Goal: Task Accomplishment & Management: Manage account settings

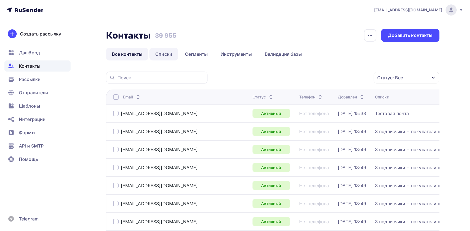
click at [161, 48] on link "Списки" at bounding box center [163, 54] width 29 height 13
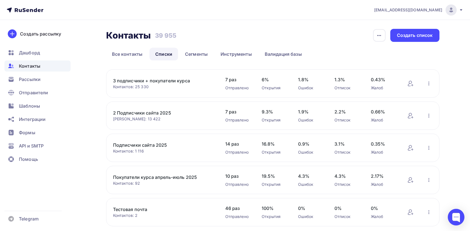
click at [153, 81] on link "3 подписчики + покупатели курса" at bounding box center [160, 80] width 94 height 7
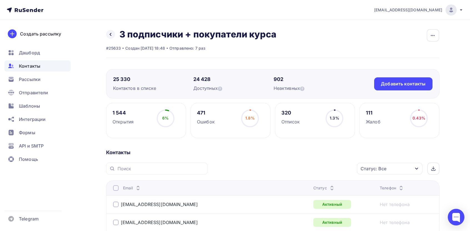
click at [225, 169] on div "Статус: Все" at bounding box center [390, 169] width 66 height 12
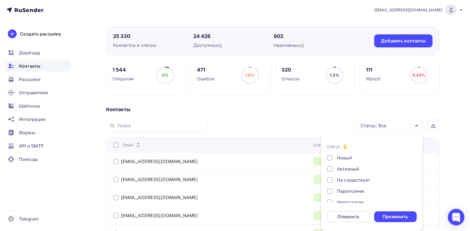
click at [225, 180] on div "Не существует" at bounding box center [353, 180] width 33 height 7
click at [225, 192] on div "Переполнен" at bounding box center [350, 191] width 27 height 7
click at [225, 202] on div "Недоступен" at bounding box center [350, 202] width 27 height 7
click at [225, 171] on div "Отписан" at bounding box center [346, 173] width 19 height 7
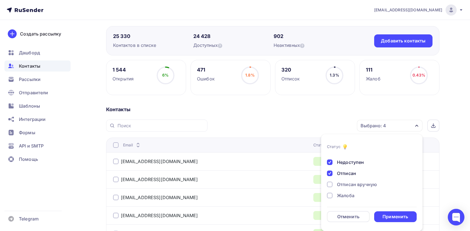
click at [225, 187] on div "Отписан вручную" at bounding box center [357, 184] width 40 height 7
click at [225, 197] on div "Жалоба" at bounding box center [345, 195] width 17 height 7
click at [225, 217] on div "Применить" at bounding box center [395, 217] width 26 height 6
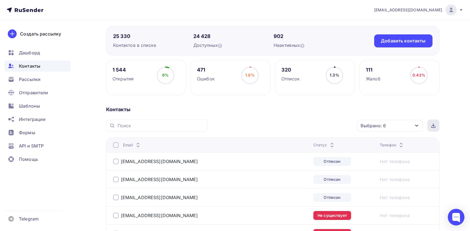
click at [225, 128] on div at bounding box center [433, 126] width 12 height 12
click at [225, 32] on div "25 330 Контактов в списке 24 428 Доступных 902 Неактивных Добавить контакты Доб…" at bounding box center [272, 40] width 333 height 29
click at [225, 34] on div "902" at bounding box center [313, 36] width 80 height 7
click at [32, 64] on span "Контакты" at bounding box center [29, 66] width 21 height 7
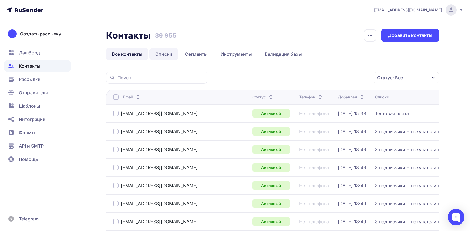
click at [157, 55] on link "Списки" at bounding box center [163, 54] width 29 height 13
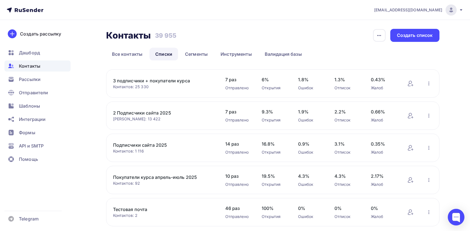
click at [152, 111] on link "2 Подписчики сайта 2025" at bounding box center [160, 113] width 94 height 7
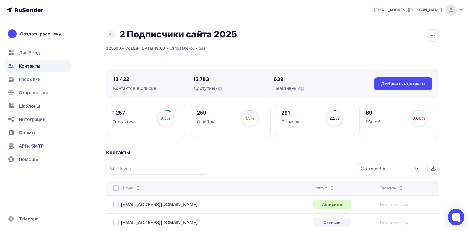
click at [225, 169] on div "Статус: Все" at bounding box center [390, 169] width 66 height 12
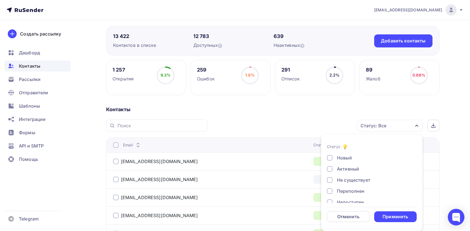
click at [225, 181] on div "Не существует" at bounding box center [353, 180] width 33 height 7
click at [225, 192] on div "Переполнен" at bounding box center [350, 191] width 27 height 7
click at [225, 202] on div "Недоступен" at bounding box center [350, 202] width 27 height 7
click at [225, 174] on div "Отписан" at bounding box center [346, 173] width 19 height 7
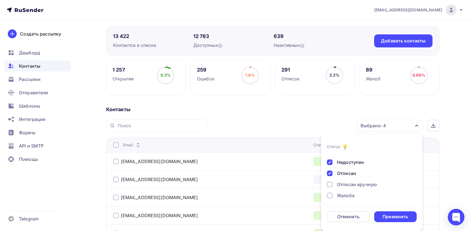
click at [225, 185] on div "Отписан вручную" at bounding box center [357, 184] width 40 height 7
click at [225, 194] on div "Жалоба" at bounding box center [345, 195] width 17 height 7
click at [225, 212] on div "Применить" at bounding box center [395, 217] width 43 height 11
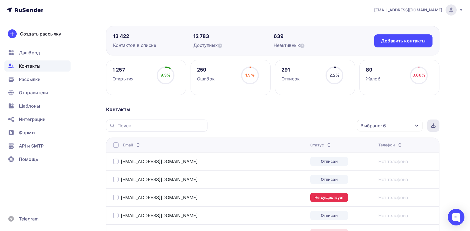
click at [225, 125] on icon at bounding box center [433, 126] width 4 height 4
click at [31, 65] on span "Контакты" at bounding box center [29, 66] width 21 height 7
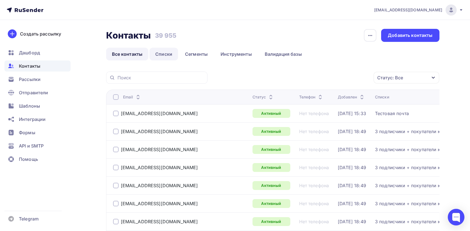
click at [164, 55] on link "Списки" at bounding box center [163, 54] width 29 height 13
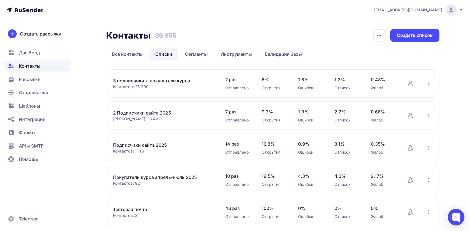
click at [142, 147] on link "Подписчики сайта 2025" at bounding box center [160, 145] width 94 height 7
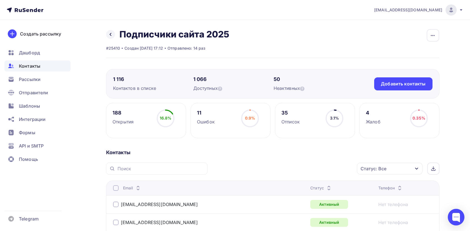
click at [225, 167] on div "Статус: Все" at bounding box center [390, 169] width 66 height 12
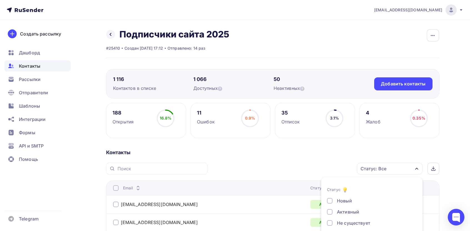
scroll to position [43, 0]
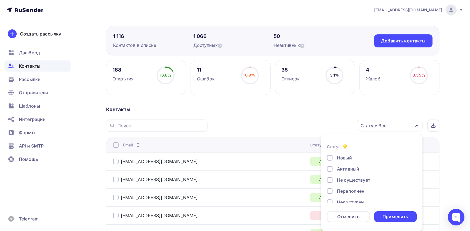
click at [225, 189] on div "Переполнен" at bounding box center [350, 191] width 27 height 7
click at [225, 180] on div "Не существует" at bounding box center [353, 180] width 33 height 7
click at [225, 202] on div "Недоступен" at bounding box center [350, 202] width 27 height 7
click at [225, 174] on div "Отписан" at bounding box center [346, 173] width 19 height 7
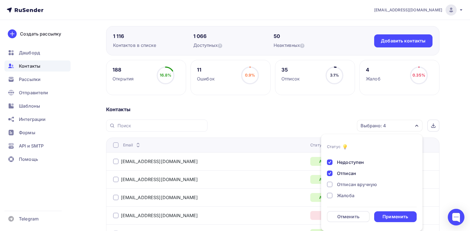
click at [225, 184] on div "Отписан вручную" at bounding box center [357, 184] width 40 height 7
click at [225, 196] on div "Жалоба" at bounding box center [345, 195] width 17 height 7
click at [225, 214] on div "Применить" at bounding box center [395, 217] width 26 height 6
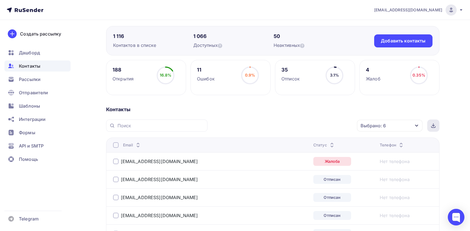
click at [225, 129] on div at bounding box center [433, 126] width 12 height 12
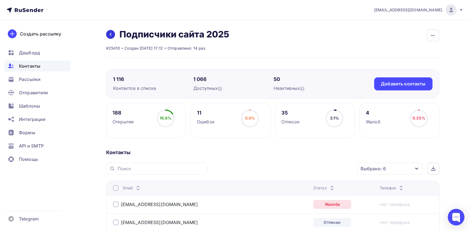
click at [109, 37] on link at bounding box center [110, 34] width 9 height 9
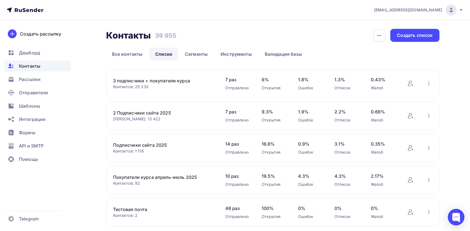
click at [157, 176] on link "Покупатели курса апрель-июль 2025" at bounding box center [160, 177] width 94 height 7
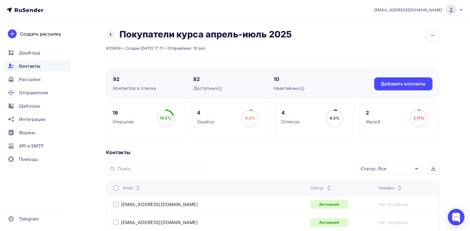
click at [225, 170] on div "Статус: Все" at bounding box center [390, 169] width 66 height 12
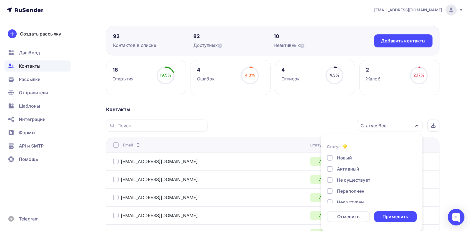
click at [225, 180] on div "Не существует" at bounding box center [353, 180] width 33 height 7
click at [225, 193] on div "Переполнен" at bounding box center [350, 191] width 27 height 7
click at [225, 200] on div "Недоступен" at bounding box center [350, 202] width 27 height 7
click at [225, 175] on div "Отписан" at bounding box center [346, 173] width 19 height 7
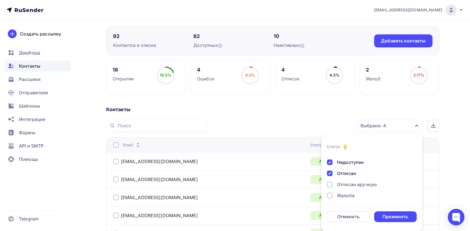
click at [225, 185] on div "Отписан вручную" at bounding box center [357, 184] width 40 height 7
click at [225, 193] on div "Жалоба" at bounding box center [345, 195] width 17 height 7
click at [225, 213] on div "Применить" at bounding box center [395, 217] width 43 height 11
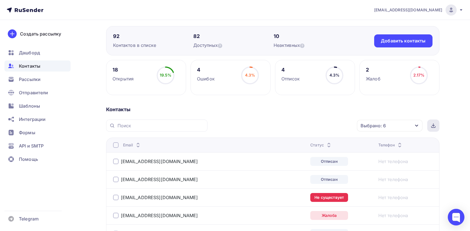
click at [225, 125] on icon at bounding box center [433, 125] width 2 height 1
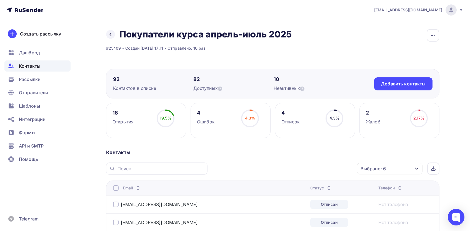
scroll to position [0, 0]
click at [113, 35] on link at bounding box center [110, 34] width 9 height 9
